Goal: Task Accomplishment & Management: Manage account settings

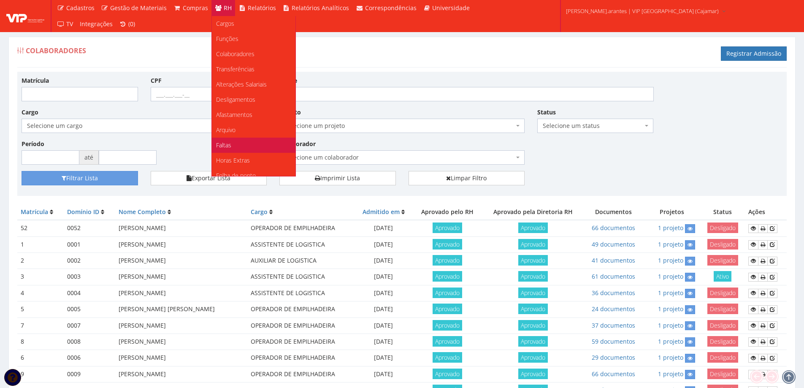
click at [227, 144] on span "Faltas" at bounding box center [223, 145] width 15 height 8
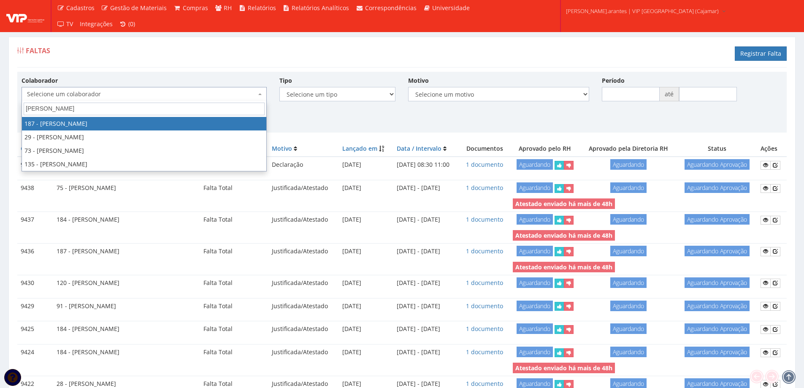
type input "pedro"
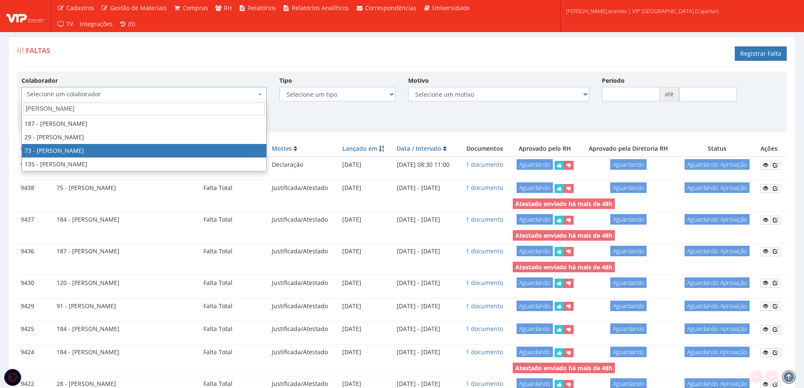
select select "3311"
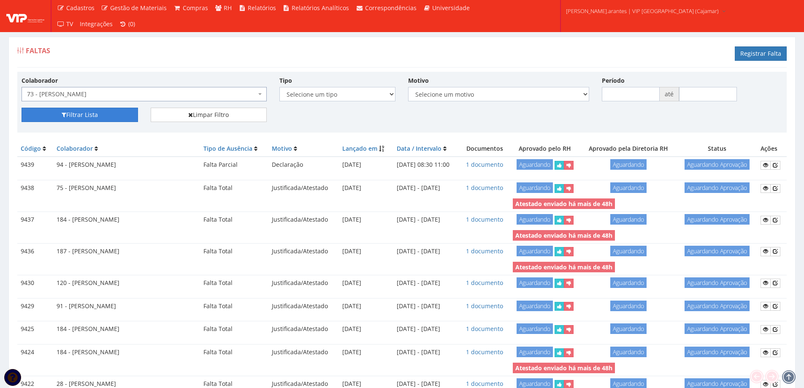
click at [112, 113] on button "Filtrar Lista" at bounding box center [80, 115] width 116 height 14
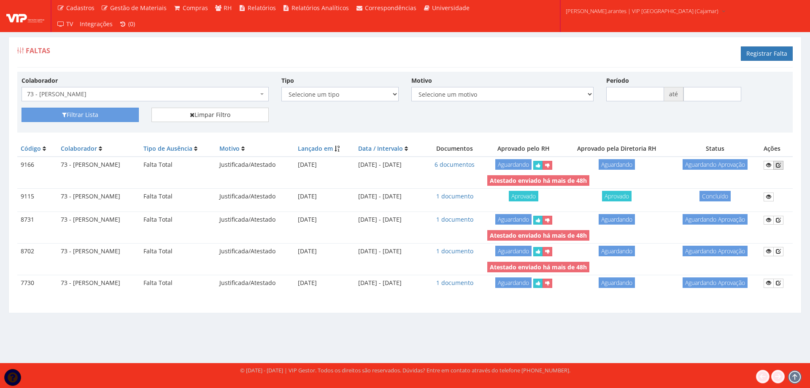
click at [781, 166] on icon at bounding box center [778, 165] width 5 height 6
click at [473, 163] on link "6 documentos" at bounding box center [455, 164] width 40 height 8
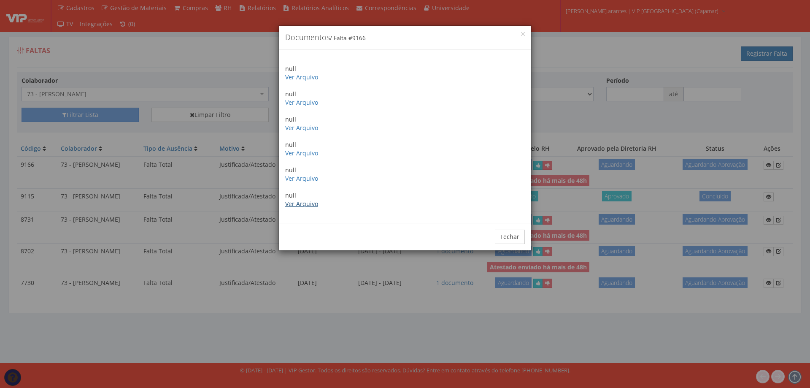
click at [305, 204] on link "Ver Arquivo" at bounding box center [301, 204] width 33 height 8
click at [514, 233] on button "Fechar" at bounding box center [510, 237] width 30 height 14
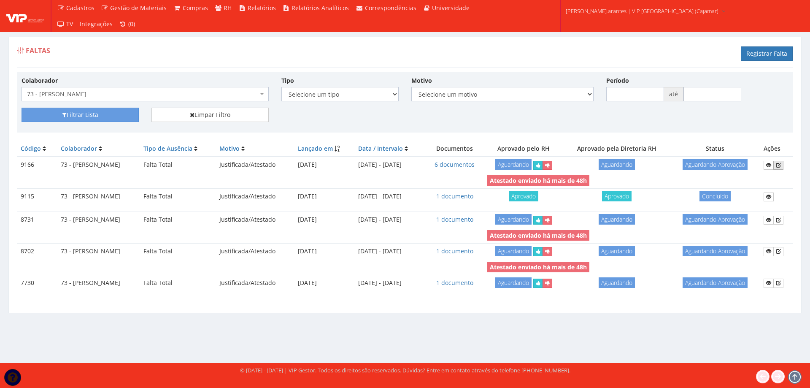
click at [781, 165] on icon at bounding box center [778, 165] width 5 height 6
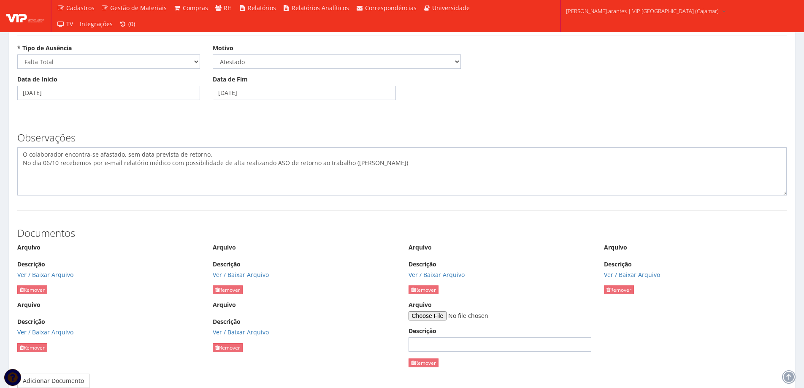
scroll to position [84, 0]
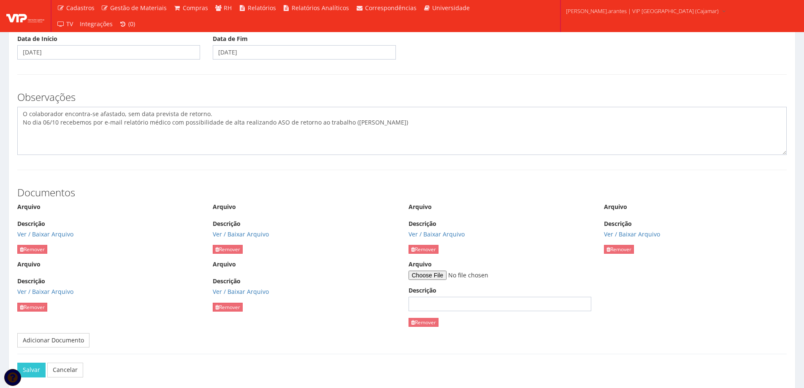
scroll to position [127, 0]
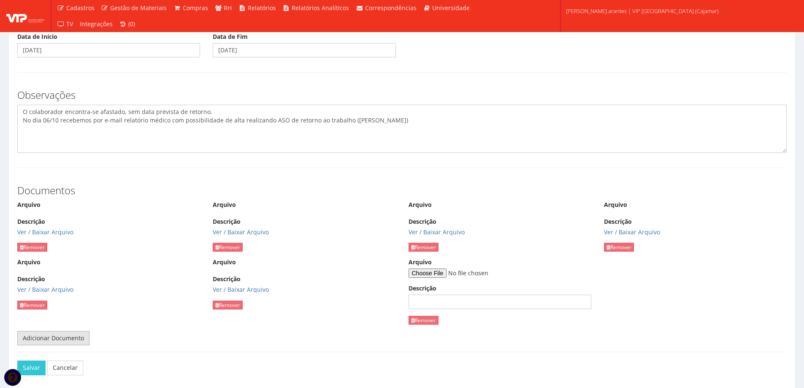
click at [46, 341] on link "Adicionar Documento" at bounding box center [53, 338] width 72 height 14
click at [621, 322] on link "Remover" at bounding box center [619, 320] width 30 height 9
click at [433, 271] on input "Arquivo" at bounding box center [465, 272] width 115 height 9
type input "C:\fakepath\[PERSON_NAME].pdf"
click at [29, 369] on button "Salvar" at bounding box center [31, 367] width 28 height 14
